Goal: Transaction & Acquisition: Purchase product/service

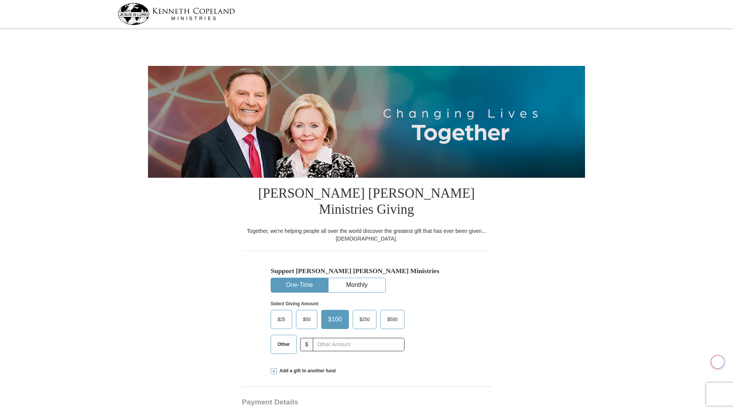
select select "NY"
click at [323, 338] on input "text" at bounding box center [358, 344] width 85 height 13
type input "200"
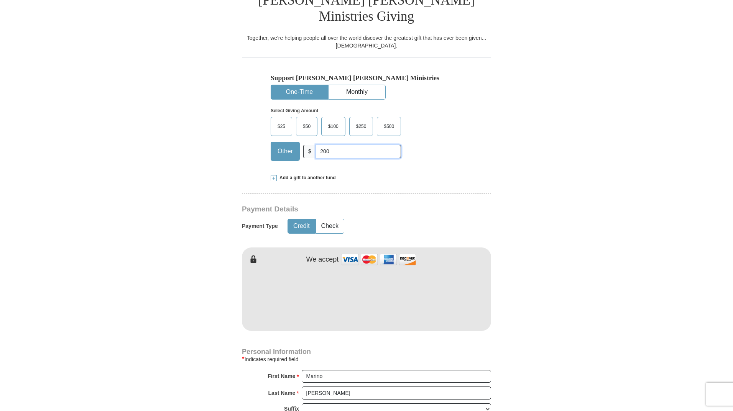
scroll to position [199, 0]
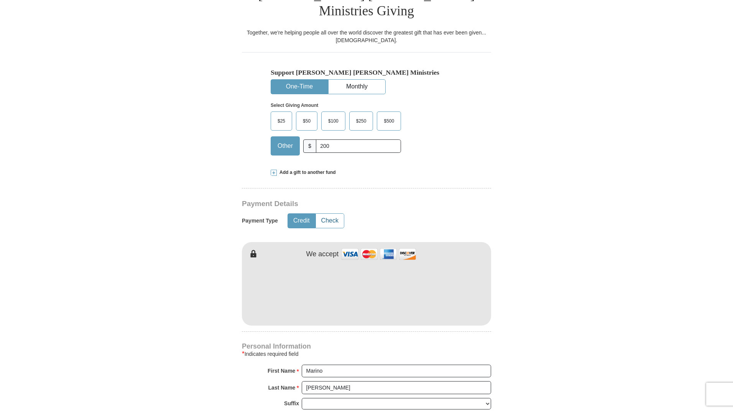
click at [331, 214] on button "Check" at bounding box center [330, 221] width 28 height 14
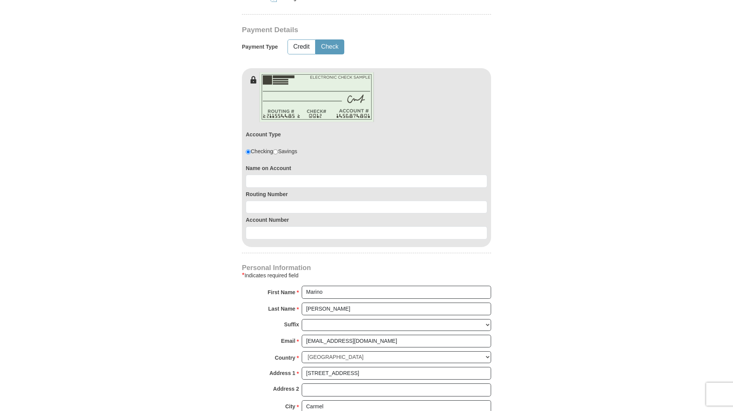
scroll to position [375, 0]
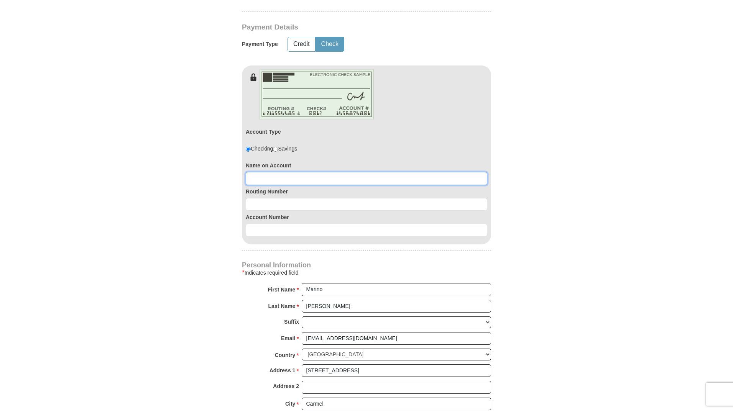
click at [287, 172] on input at bounding box center [366, 178] width 241 height 13
type input "[PERSON_NAME]"
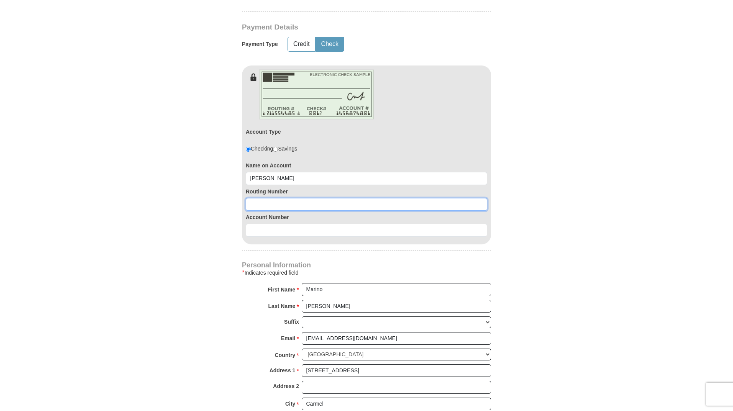
click at [269, 198] on input at bounding box center [366, 204] width 241 height 13
type input "021000021"
click at [271, 224] on input at bounding box center [366, 230] width 241 height 13
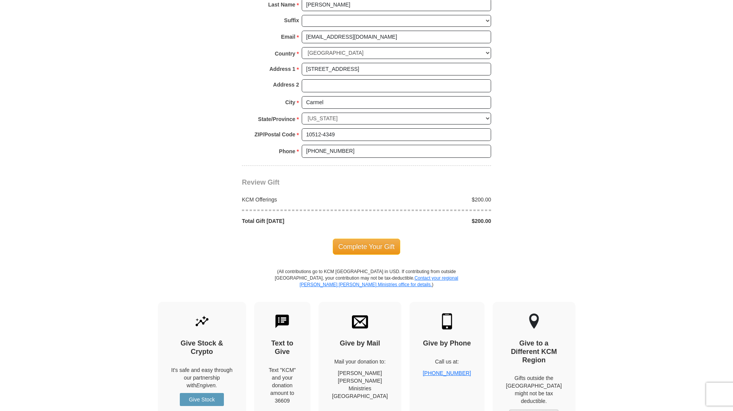
scroll to position [691, 0]
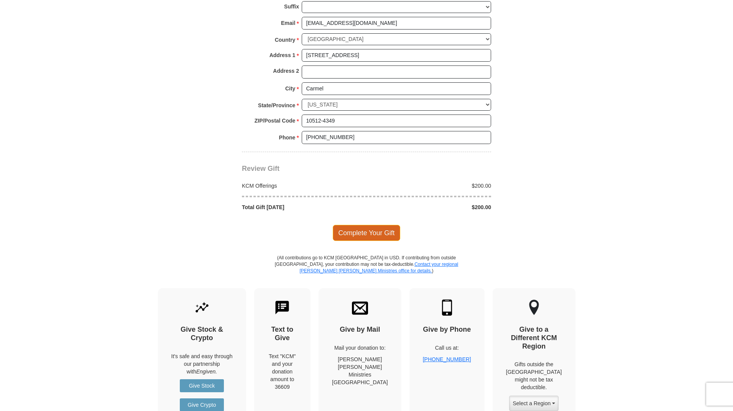
type input "4021080314"
click at [361, 225] on span "Complete Your Gift" at bounding box center [367, 233] width 68 height 16
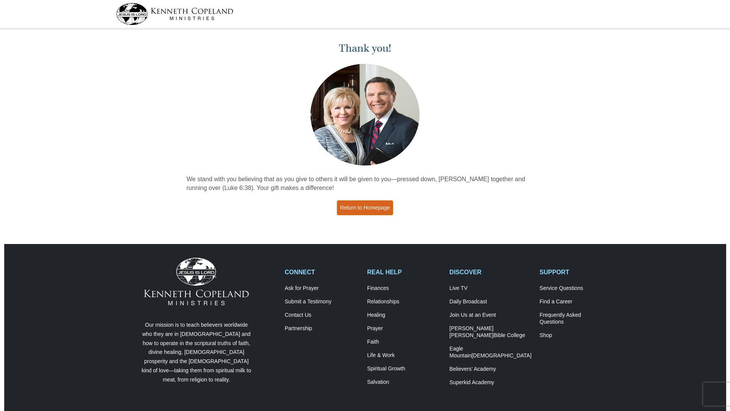
click at [376, 208] on link "Return to Homepage" at bounding box center [365, 207] width 57 height 15
